Goal: Information Seeking & Learning: Learn about a topic

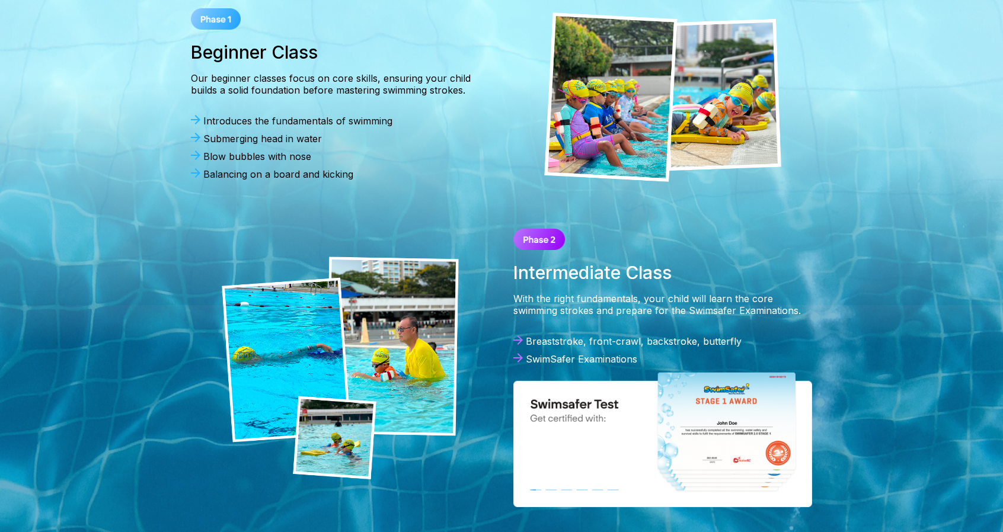
scroll to position [534, 0]
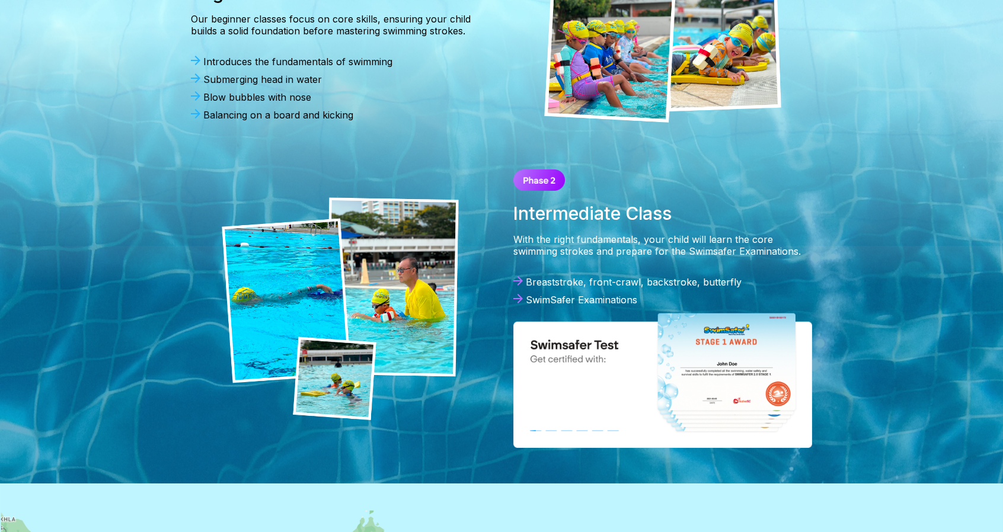
click at [714, 366] on img at bounding box center [662, 380] width 299 height 136
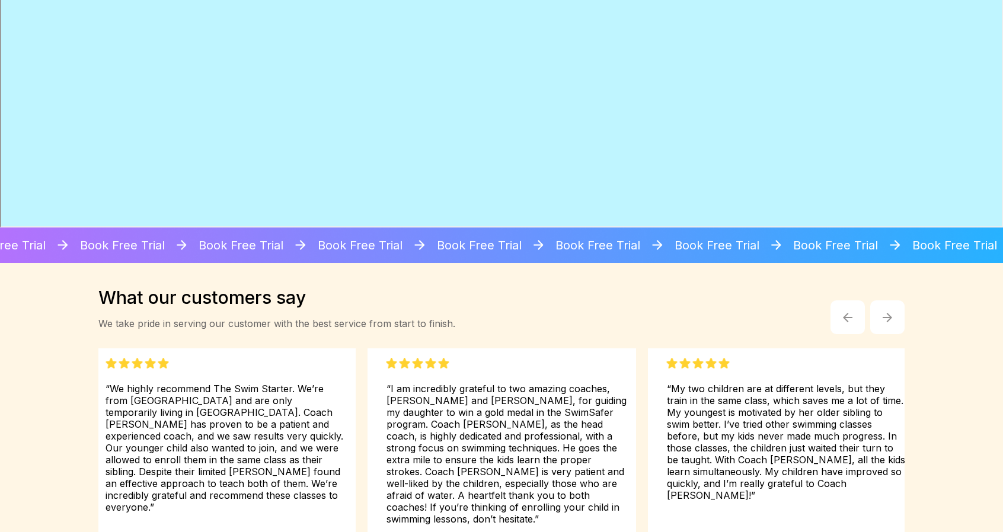
scroll to position [1546, 0]
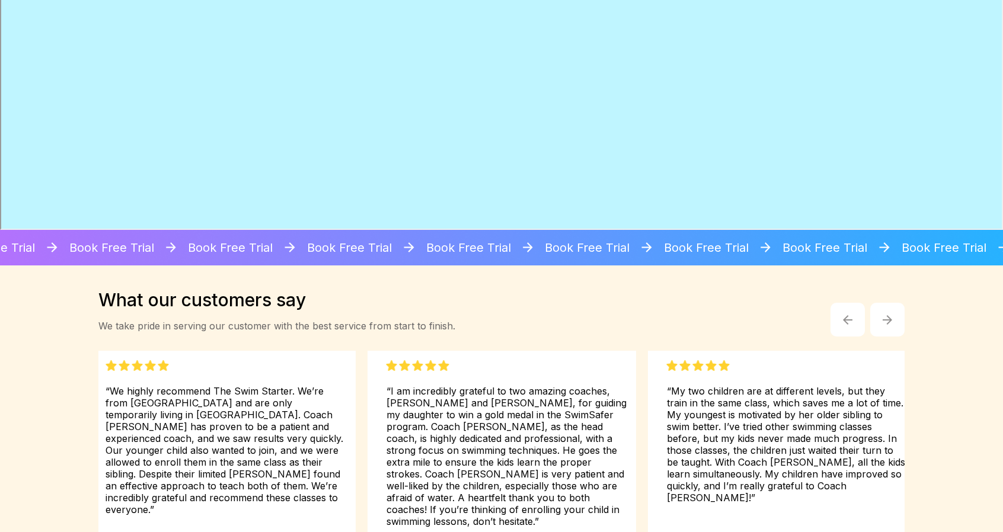
click at [885, 317] on img "button" at bounding box center [887, 319] width 9 height 9
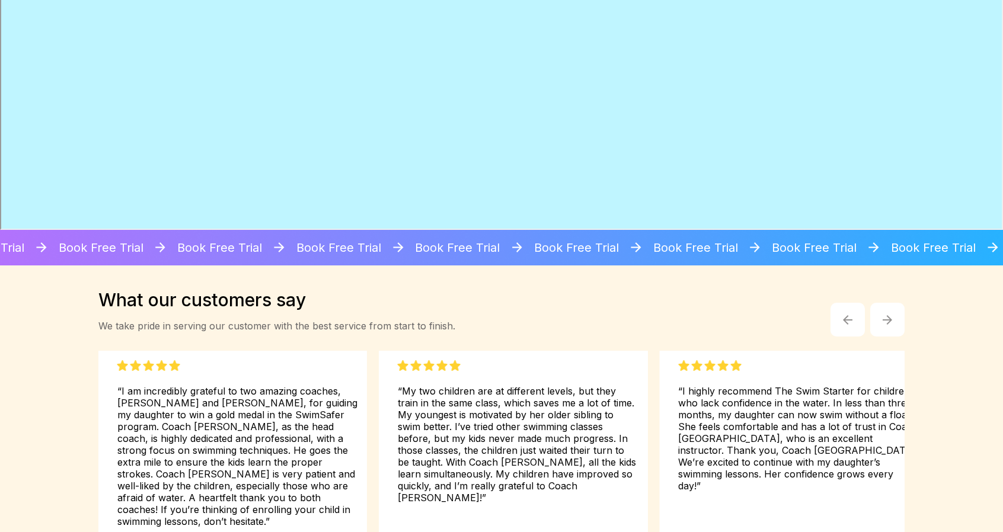
click at [885, 317] on img "button" at bounding box center [887, 319] width 9 height 9
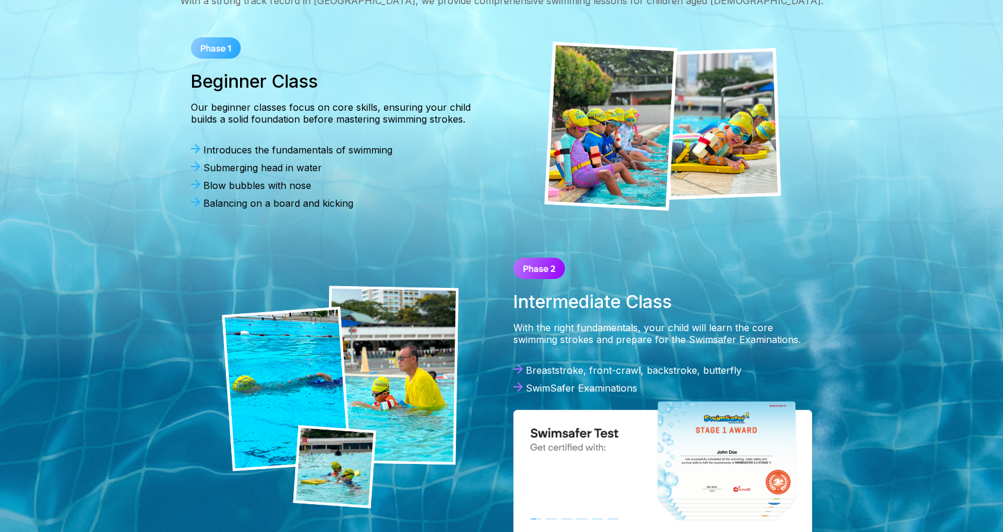
scroll to position [479, 0]
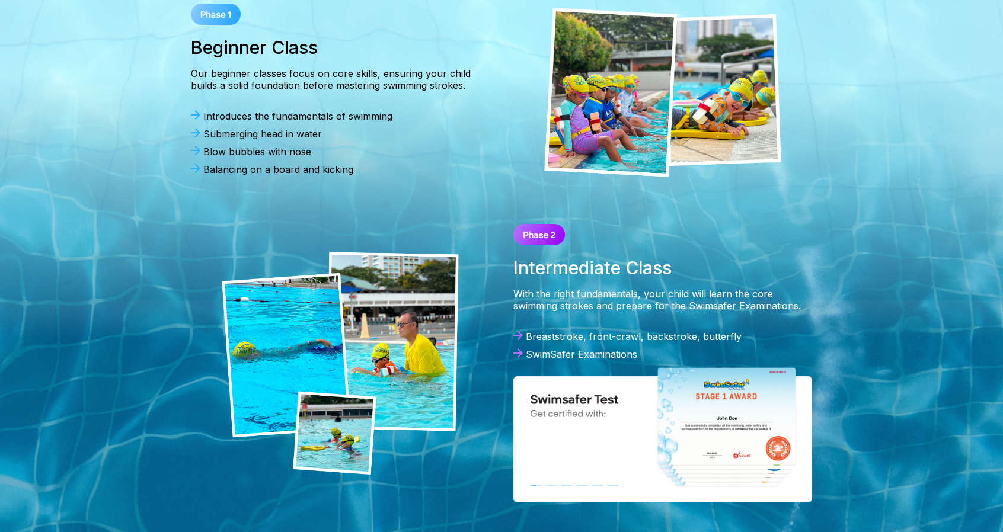
click at [685, 382] on img at bounding box center [662, 434] width 299 height 136
click at [587, 393] on img at bounding box center [662, 434] width 299 height 136
drag, startPoint x: 572, startPoint y: 302, endPoint x: 570, endPoint y: 320, distance: 17.8
click at [572, 302] on div "With the right fundamentals, your child will learn the core swimming strokes an…" at bounding box center [662, 300] width 299 height 24
drag, startPoint x: 564, startPoint y: 355, endPoint x: 586, endPoint y: 376, distance: 30.2
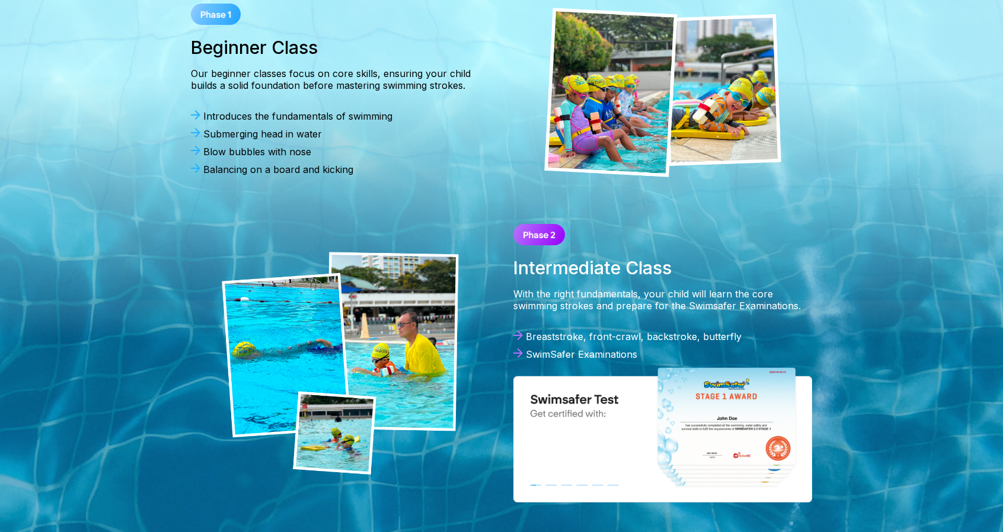
click at [567, 361] on div "Breaststroke, front-crawl, backstroke, butterfly SwimSafer Examinations" at bounding box center [662, 349] width 299 height 36
click at [624, 408] on img at bounding box center [662, 434] width 299 height 136
click at [723, 418] on img at bounding box center [662, 434] width 299 height 136
drag, startPoint x: 558, startPoint y: 295, endPoint x: 630, endPoint y: 307, distance: 73.4
click at [630, 307] on div "With the right fundamentals, your child will learn the core swimming strokes an…" at bounding box center [662, 300] width 299 height 24
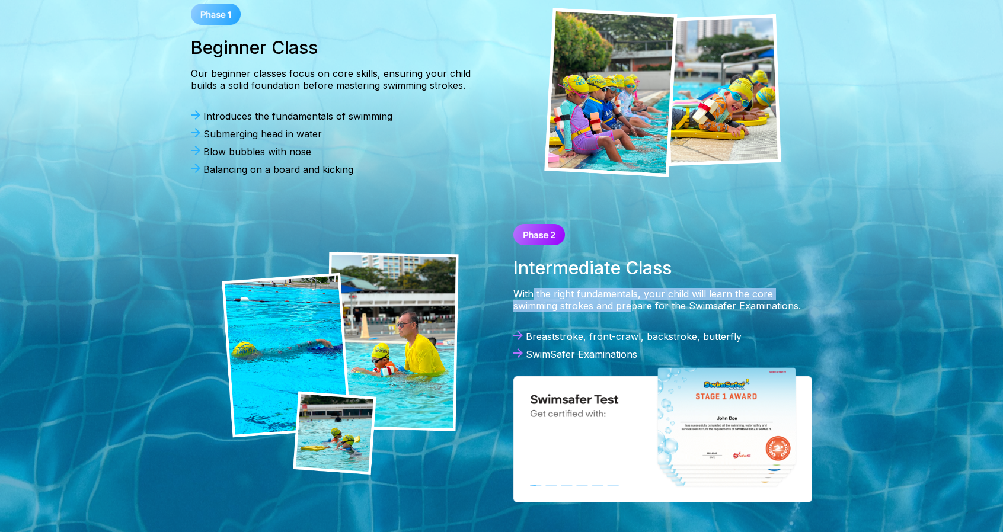
click at [630, 307] on div "With the right fundamentals, your child will learn the core swimming strokes an…" at bounding box center [662, 300] width 299 height 24
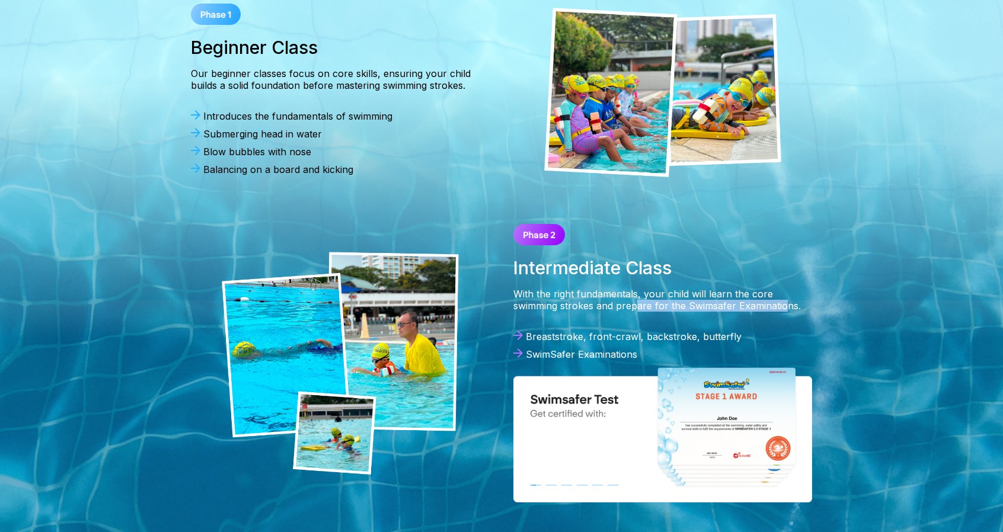
drag, startPoint x: 649, startPoint y: 305, endPoint x: 787, endPoint y: 302, distance: 138.2
click at [787, 302] on div "With the right fundamentals, your child will learn the core swimming strokes an…" at bounding box center [662, 300] width 299 height 24
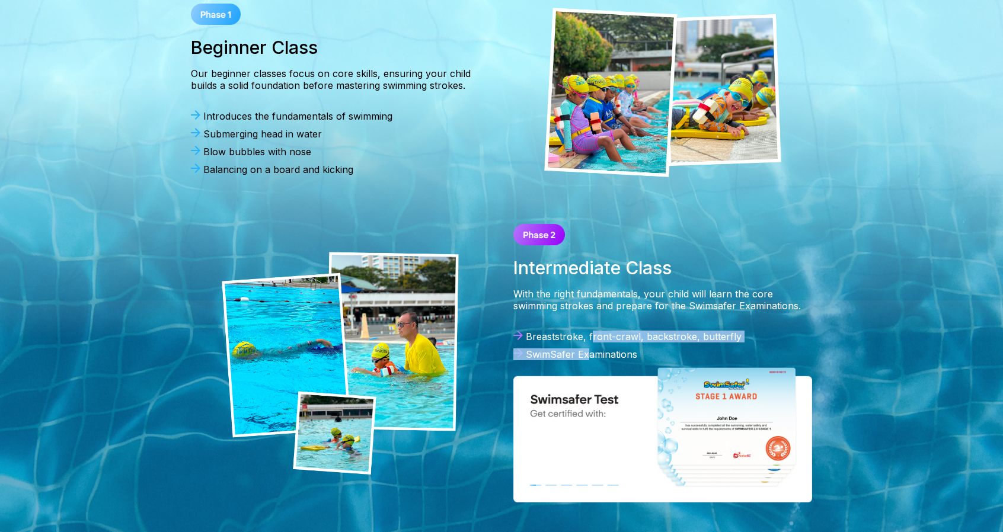
drag, startPoint x: 589, startPoint y: 352, endPoint x: 592, endPoint y: 320, distance: 32.2
click at [592, 321] on div "Intermediate Class With the right fundamentals, your child will learn the core …" at bounding box center [663, 363] width 323 height 302
click at [592, 320] on div "Intermediate Class With the right fundamentals, your child will learn the core …" at bounding box center [663, 363] width 323 height 302
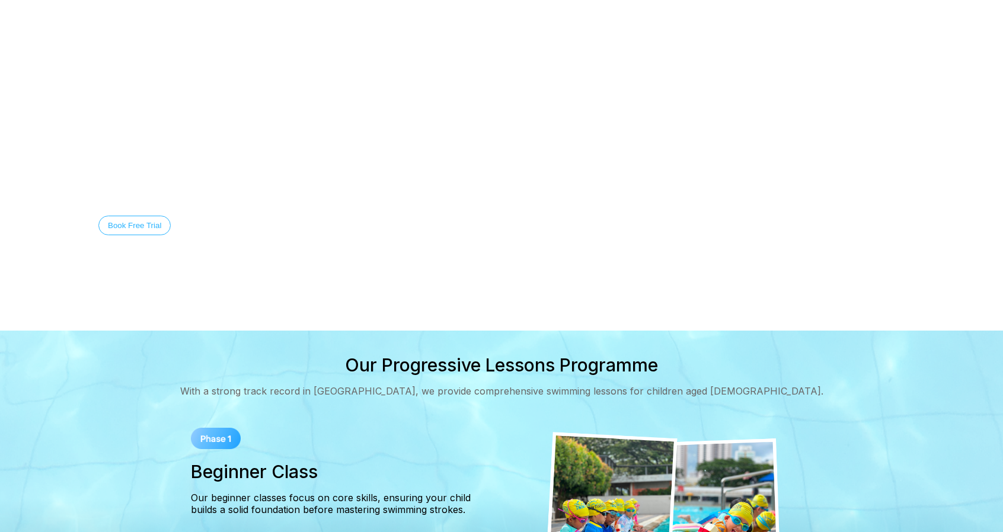
scroll to position [0, 0]
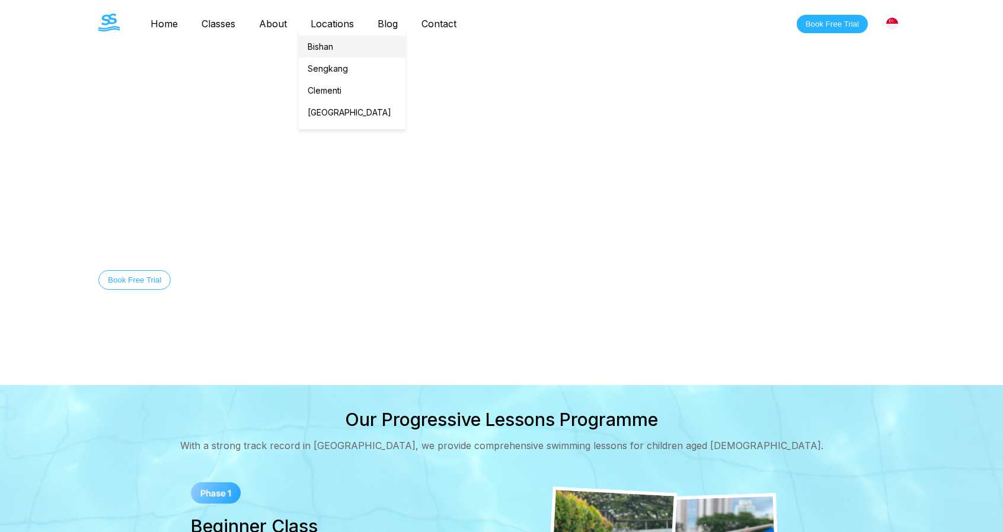
click at [326, 39] on link "Bishan" at bounding box center [352, 47] width 107 height 22
click at [210, 24] on link "Classes" at bounding box center [219, 24] width 58 height 12
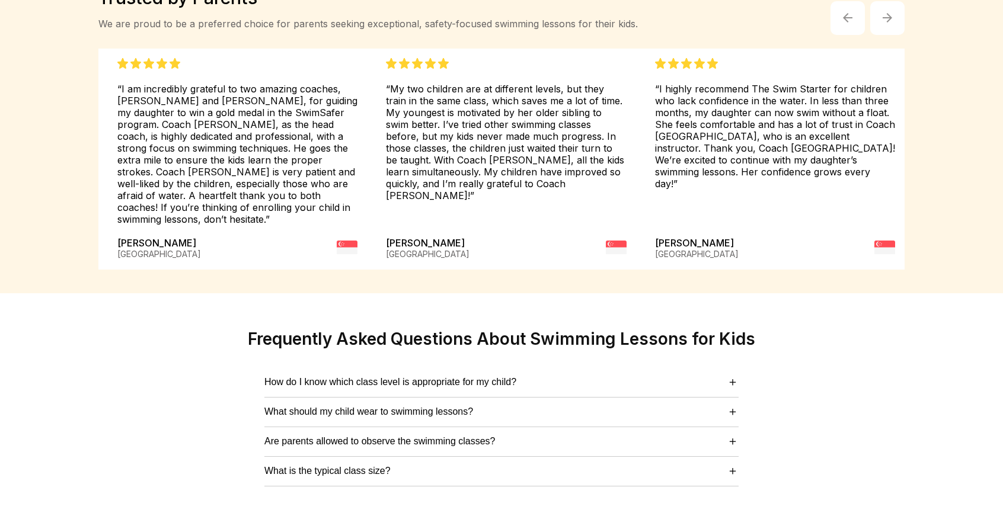
scroll to position [2950, 0]
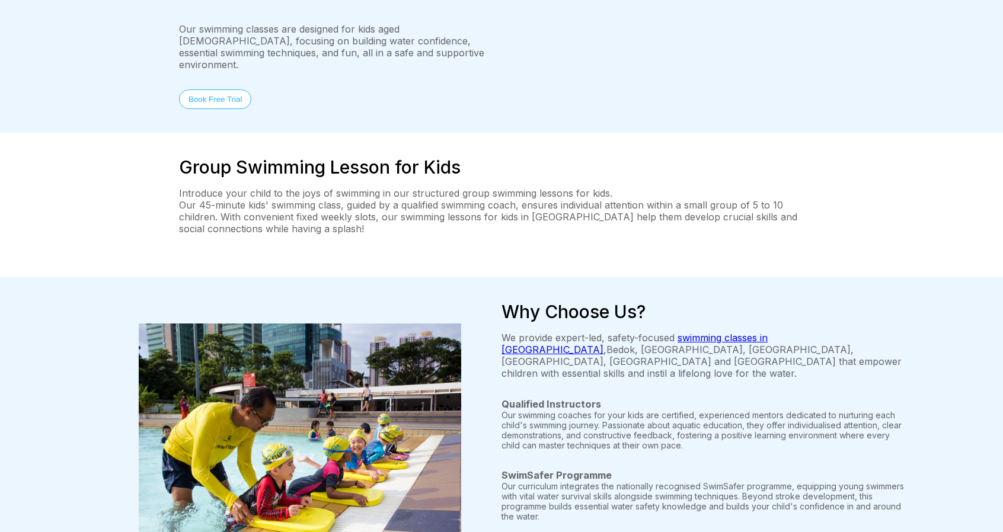
scroll to position [236, 0]
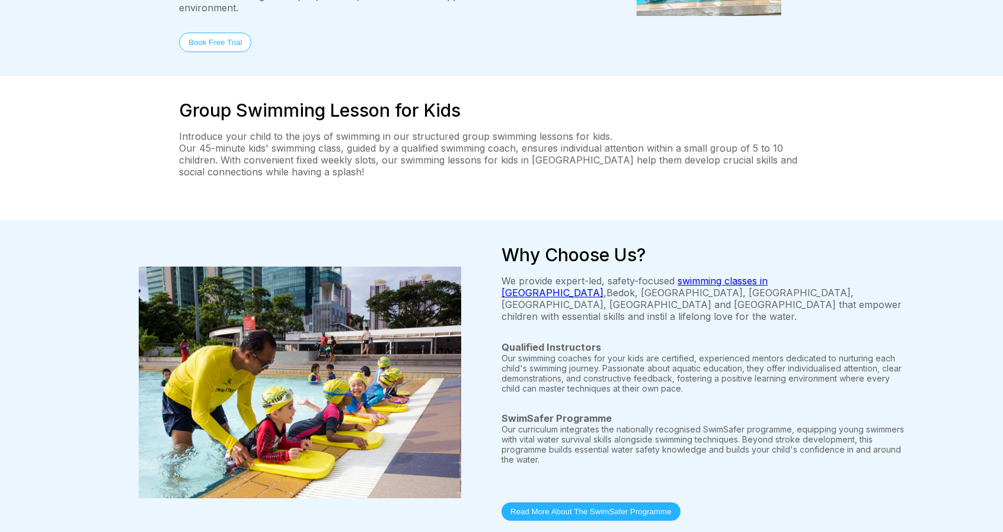
click at [573, 503] on button "Read More About The SwimSafer Programme" at bounding box center [591, 512] width 179 height 18
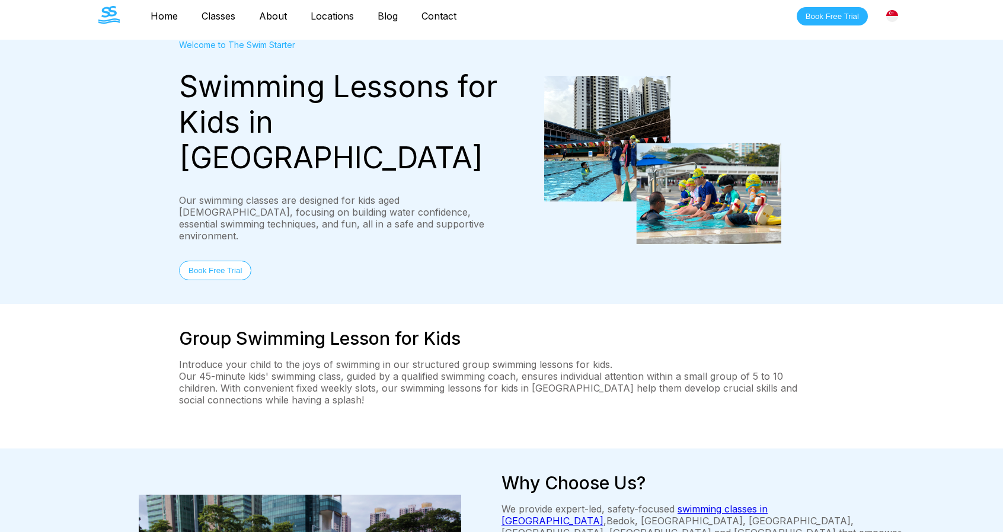
scroll to position [0, 0]
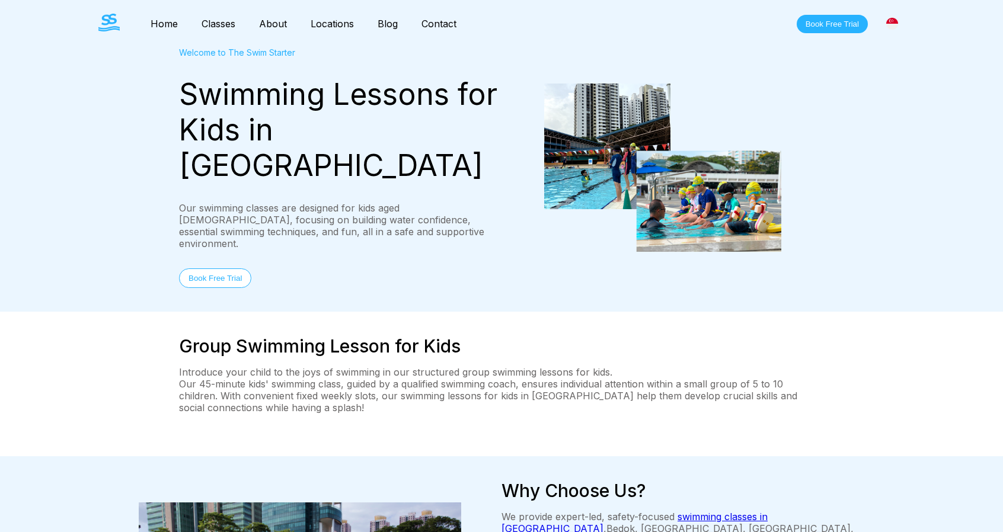
click at [275, 24] on link "About" at bounding box center [273, 24] width 52 height 12
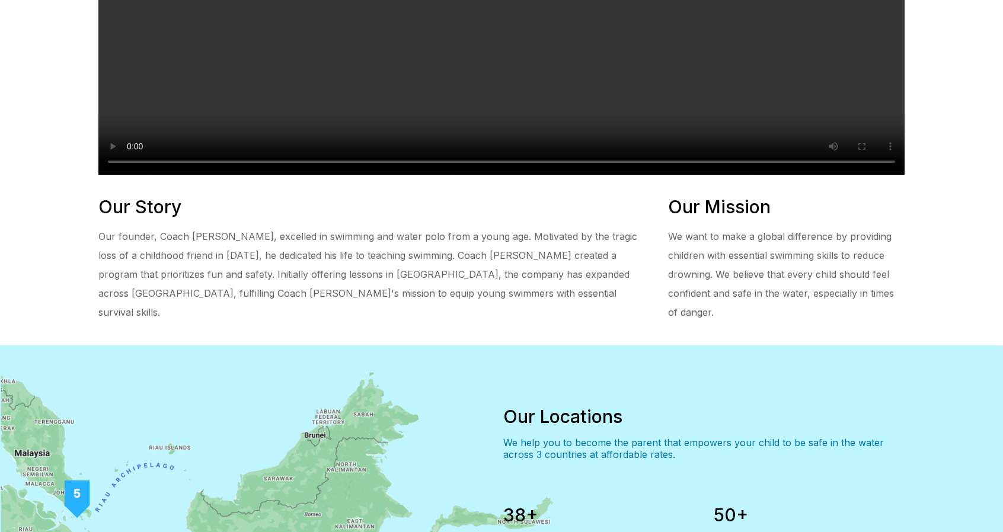
scroll to position [579, 0]
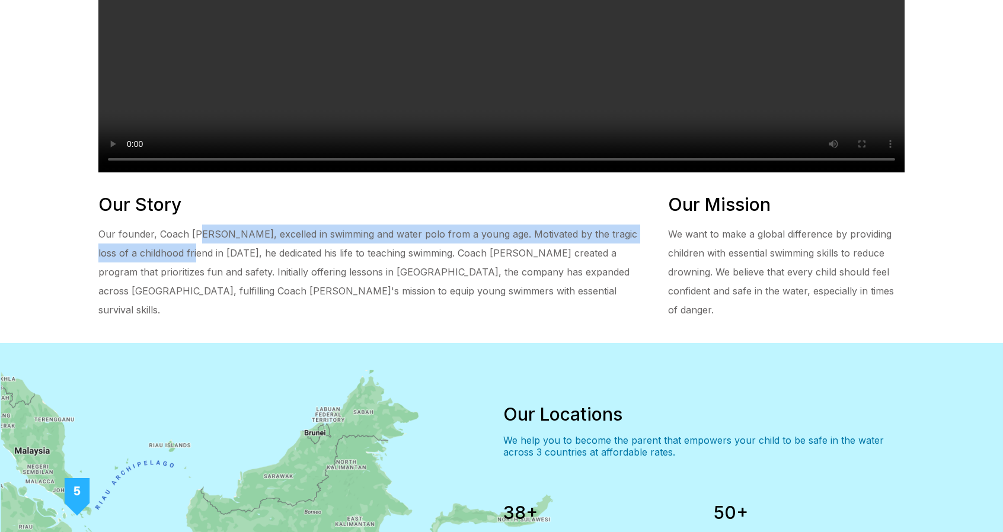
drag, startPoint x: 199, startPoint y: 304, endPoint x: 200, endPoint y: 282, distance: 22.0
click at [200, 282] on div "Our founder, Coach Ben, excelled in swimming and water polo from a young age. M…" at bounding box center [371, 272] width 546 height 95
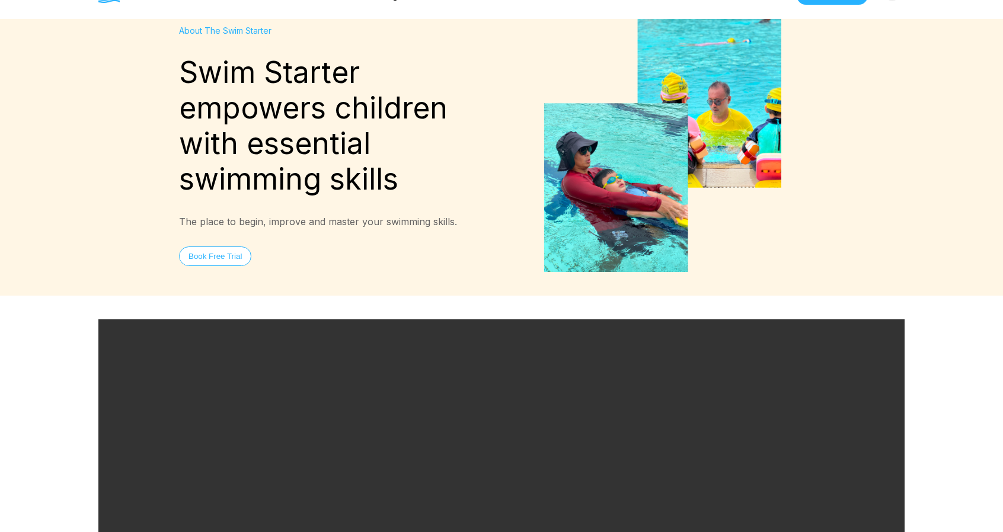
scroll to position [0, 0]
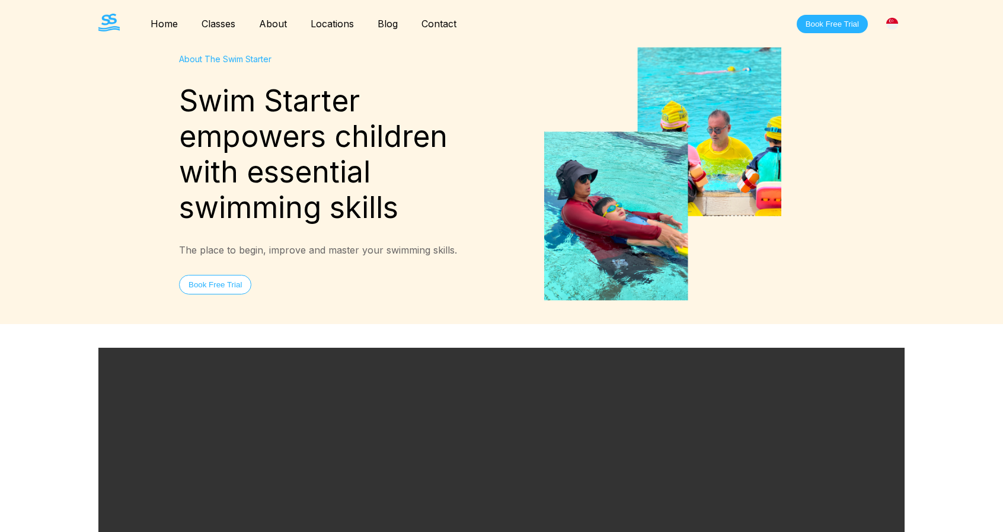
click at [169, 24] on link "Home" at bounding box center [164, 24] width 51 height 12
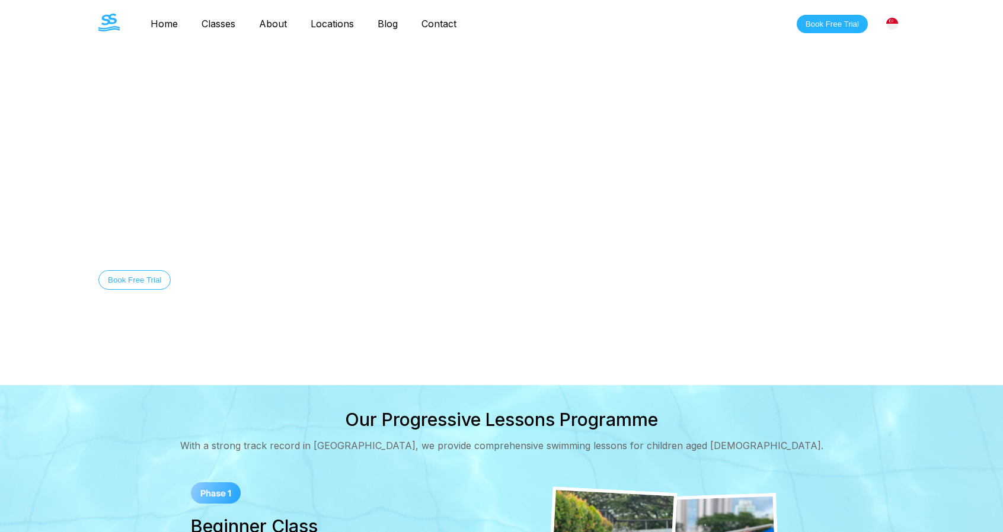
click at [223, 21] on link "Classes" at bounding box center [219, 24] width 58 height 12
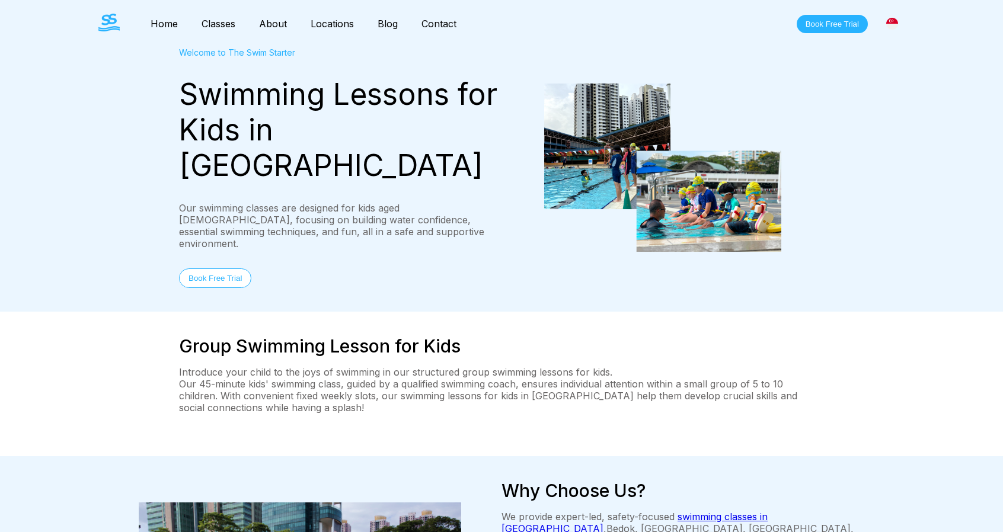
click at [269, 23] on link "About" at bounding box center [273, 24] width 52 height 12
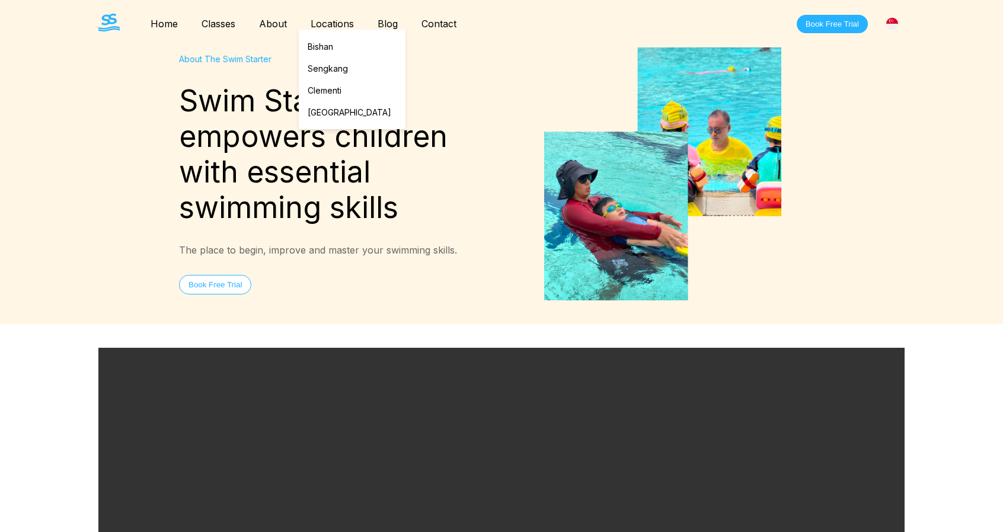
click at [331, 23] on link "Locations" at bounding box center [332, 24] width 67 height 12
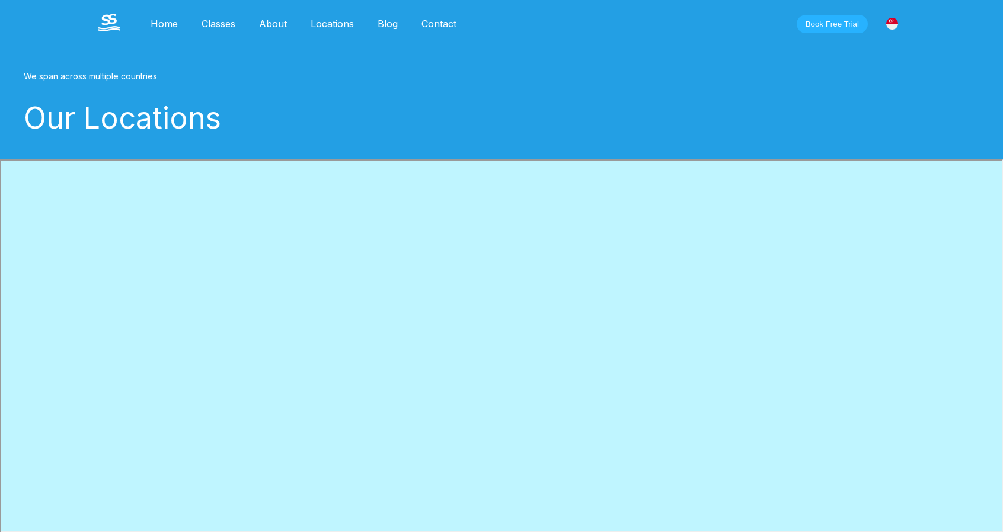
click at [100, 20] on img at bounding box center [108, 23] width 21 height 18
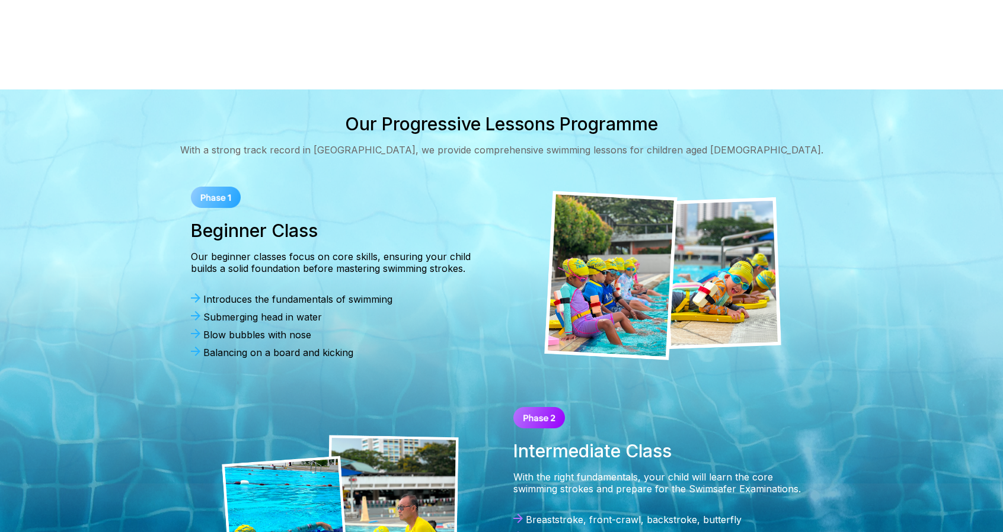
scroll to position [296, 0]
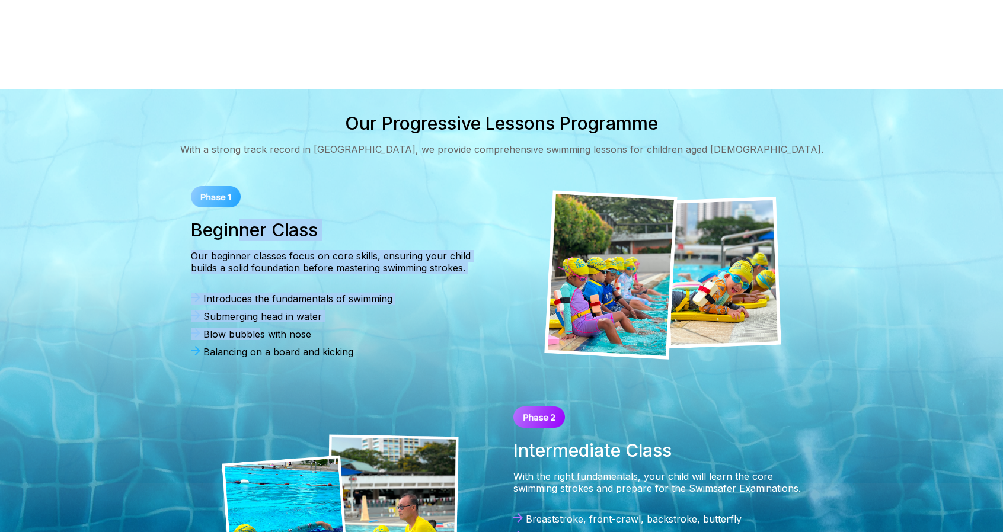
drag, startPoint x: 236, startPoint y: 219, endPoint x: 261, endPoint y: 342, distance: 125.3
click at [260, 341] on div "Beginner Class Our beginner classes focus on core skills, ensuring your child b…" at bounding box center [340, 275] width 323 height 202
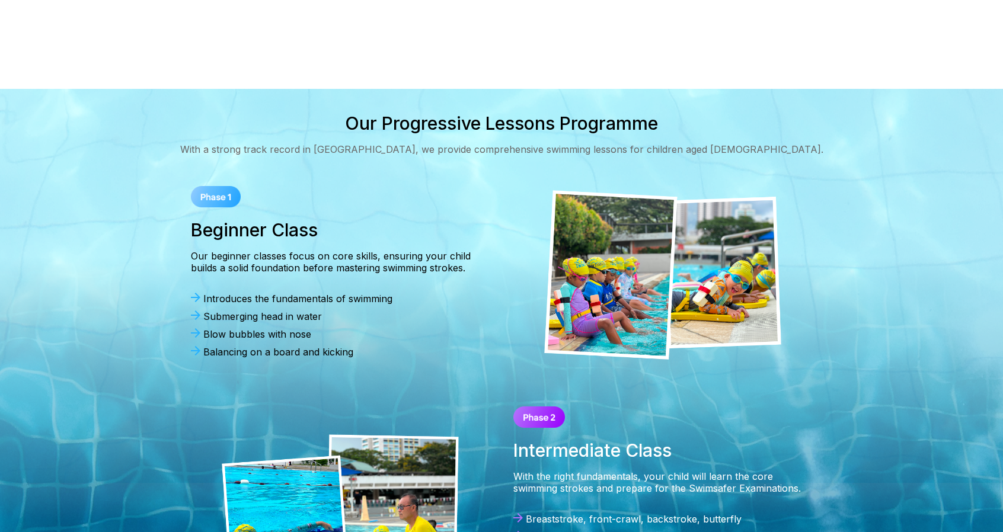
click at [287, 346] on div "Balancing on a board and kicking" at bounding box center [340, 352] width 299 height 12
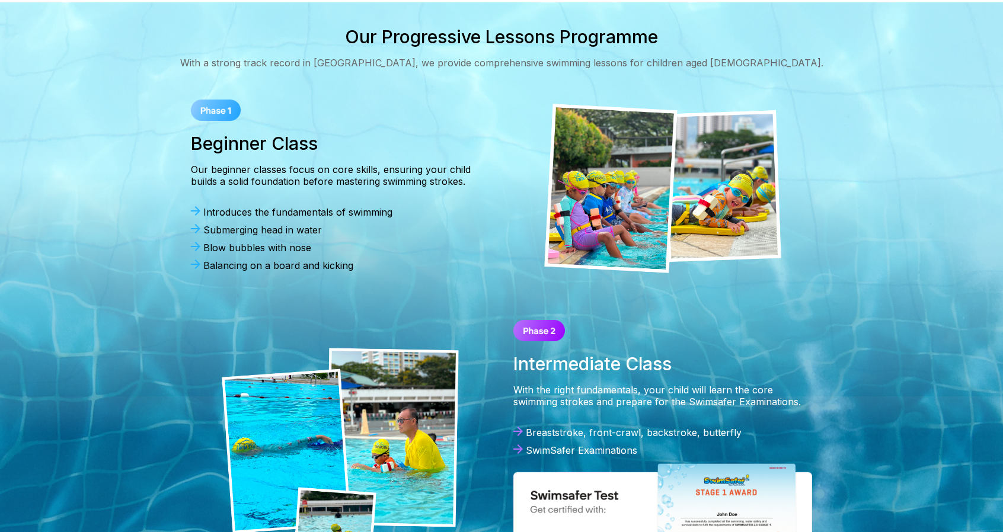
scroll to position [474, 0]
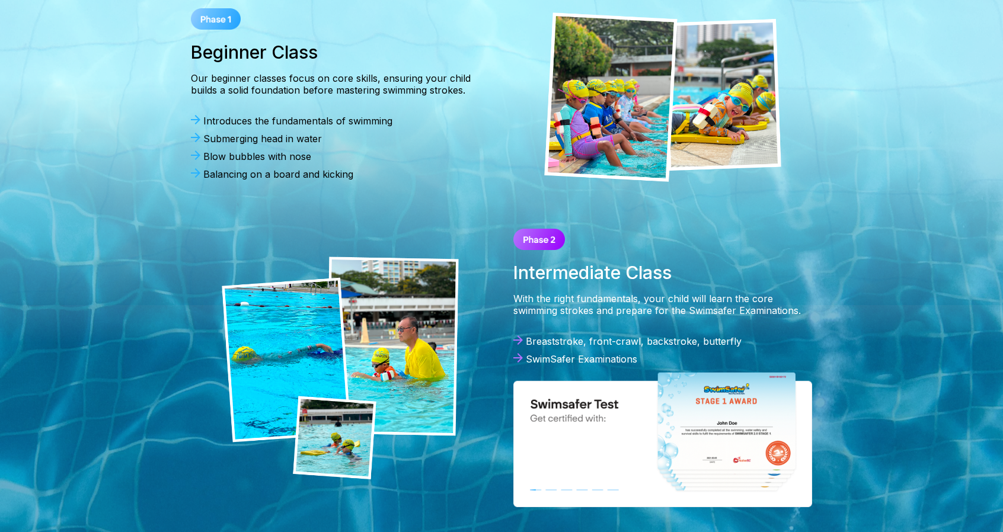
click at [604, 342] on div "Breaststroke, front-crawl, backstroke, butterfly" at bounding box center [662, 342] width 299 height 12
click at [712, 428] on img at bounding box center [662, 439] width 299 height 136
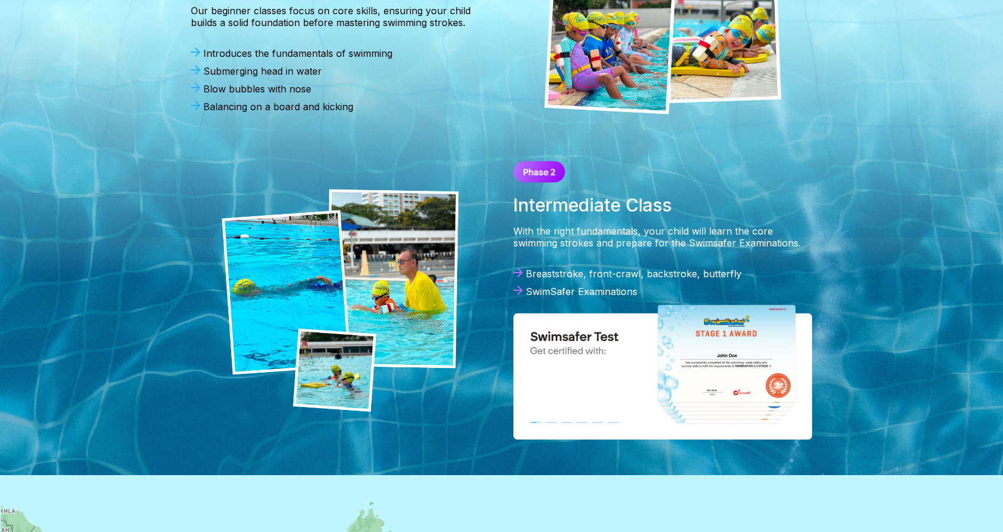
scroll to position [711, 0]
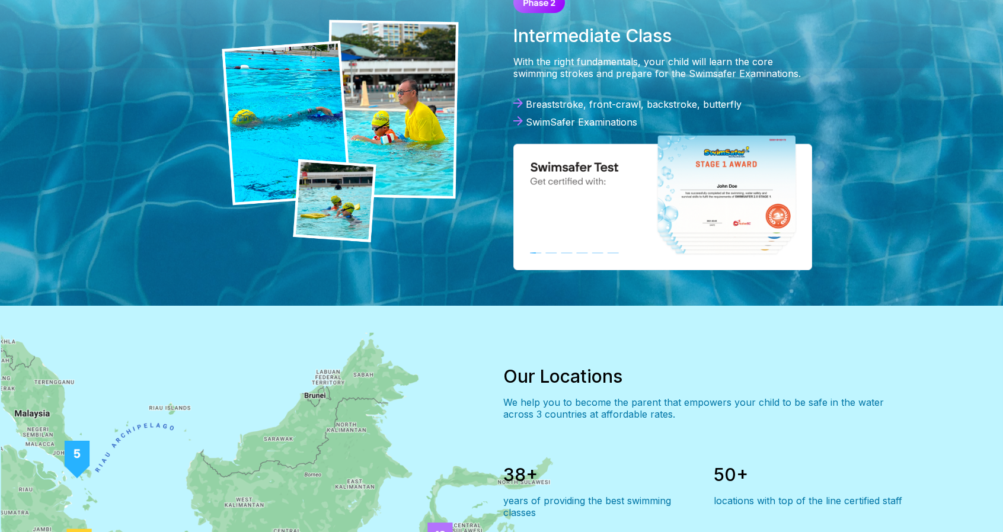
drag, startPoint x: 509, startPoint y: 117, endPoint x: 557, endPoint y: 86, distance: 56.6
click at [511, 113] on div "Intermediate Class With the right fundamentals, your child will learn the core …" at bounding box center [663, 131] width 323 height 302
click at [558, 82] on div "Intermediate Class With the right fundamentals, your child will learn the core …" at bounding box center [663, 131] width 323 height 302
click at [564, 112] on div "Breaststroke, front-crawl, backstroke, butterfly SwimSafer Examinations" at bounding box center [662, 116] width 299 height 36
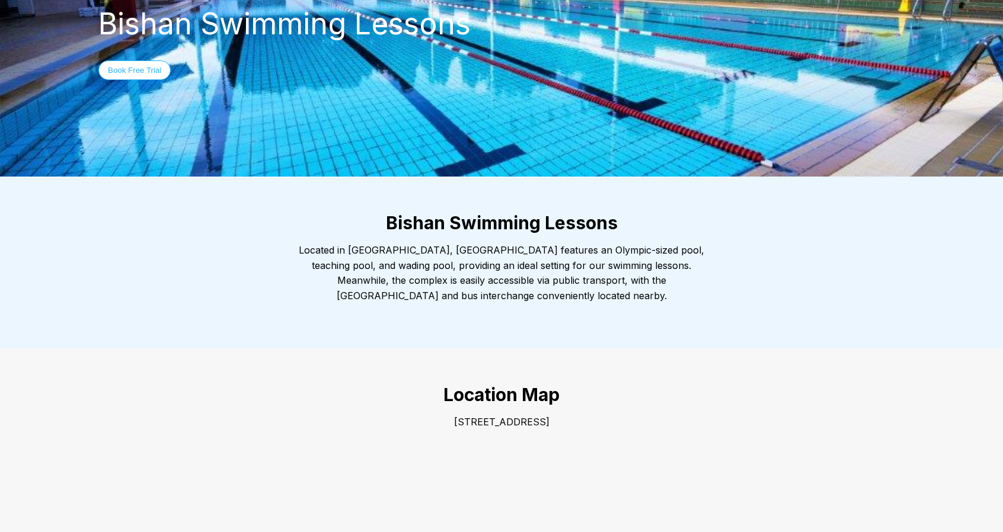
scroll to position [88, 0]
